Goal: Task Accomplishment & Management: Use online tool/utility

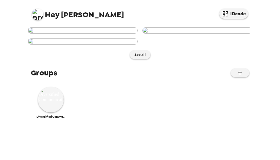
scroll to position [226, 0]
click at [51, 112] on img at bounding box center [51, 99] width 26 height 26
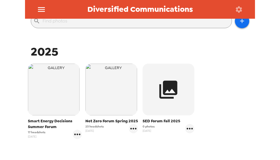
scroll to position [72, 0]
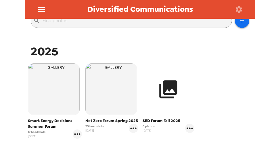
click at [183, 102] on button "button" at bounding box center [168, 89] width 52 height 52
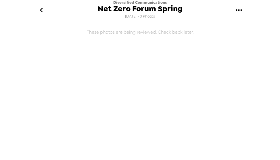
click at [243, 11] on button "gallery menu" at bounding box center [238, 10] width 19 height 19
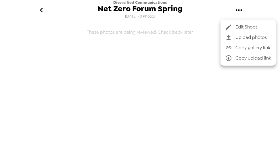
click at [44, 13] on div at bounding box center [140, 80] width 280 height 160
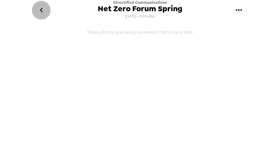
click at [40, 9] on icon "go back" at bounding box center [41, 10] width 3 height 5
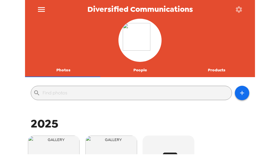
click at [219, 72] on button "Products" at bounding box center [216, 70] width 77 height 14
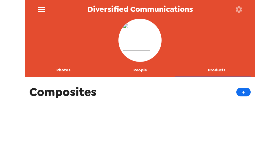
click at [144, 75] on button "People" at bounding box center [140, 70] width 77 height 14
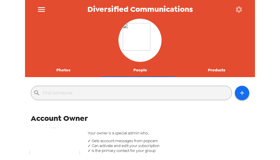
click at [39, 4] on button "menu" at bounding box center [41, 9] width 19 height 19
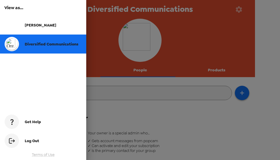
click at [263, 119] on div at bounding box center [140, 80] width 280 height 160
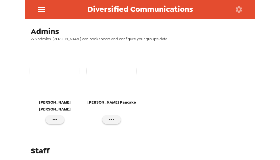
scroll to position [205, 0]
